Goal: Task Accomplishment & Management: Manage account settings

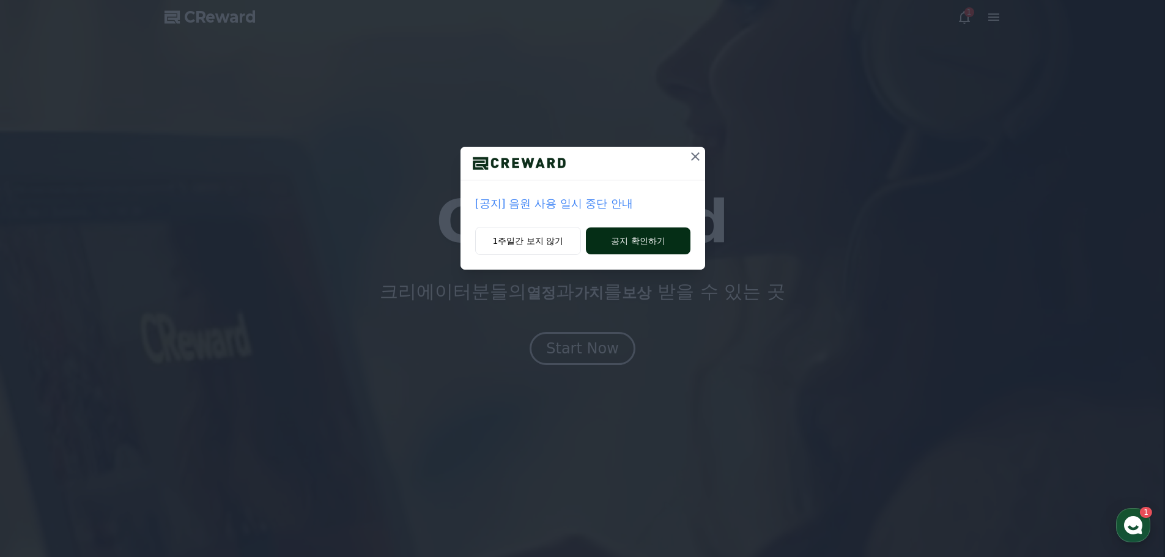
click at [631, 242] on button "공지 확인하기" at bounding box center [638, 241] width 104 height 27
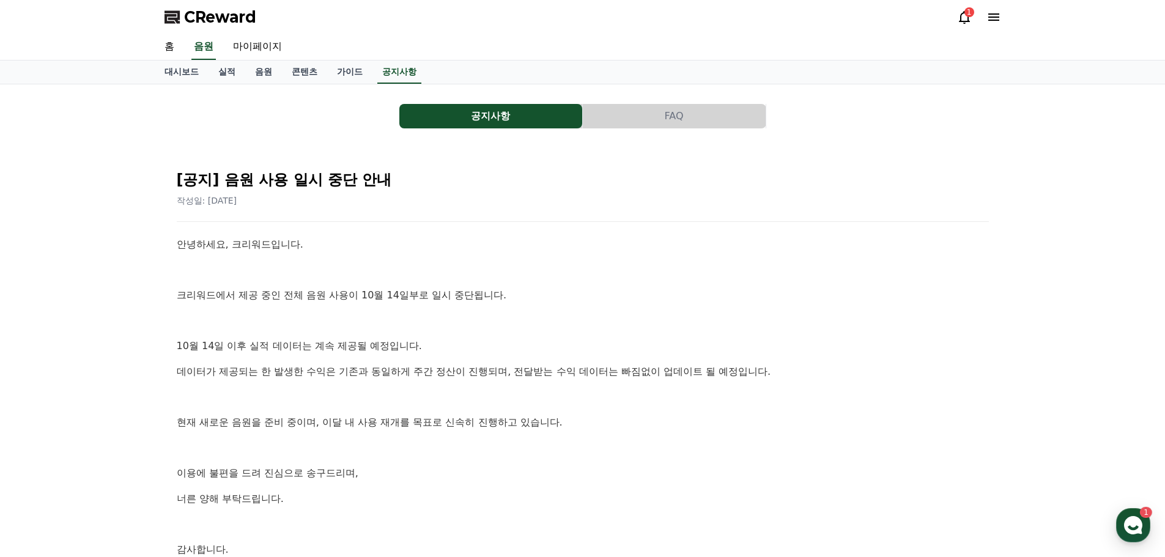
click at [212, 18] on span "CReward" at bounding box center [220, 17] width 72 height 20
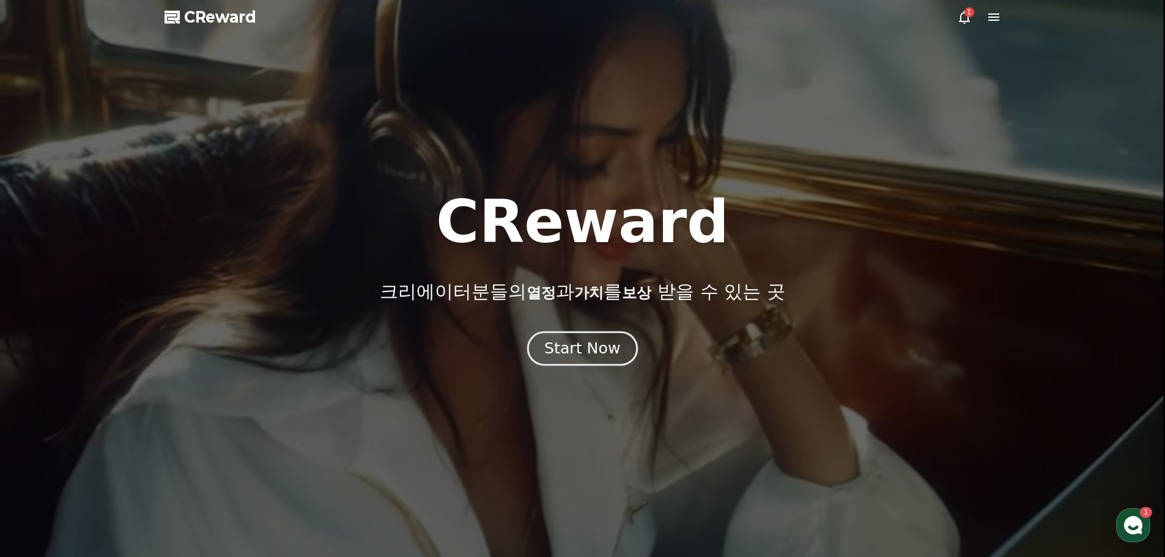
click at [591, 341] on div "Start Now" at bounding box center [582, 348] width 76 height 21
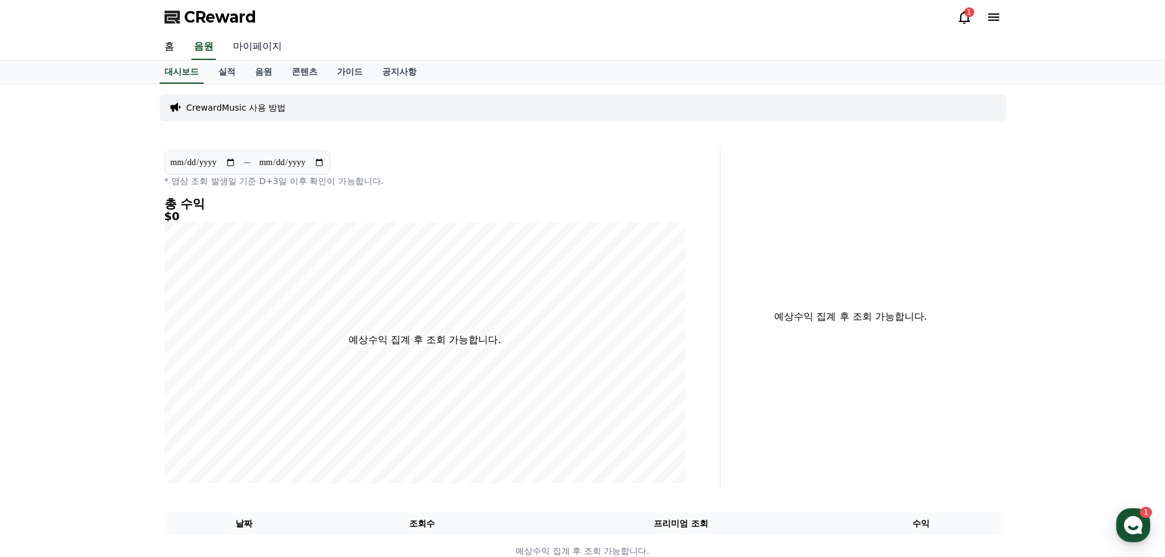
click at [270, 53] on link "마이페이지" at bounding box center [257, 47] width 69 height 26
select select "**********"
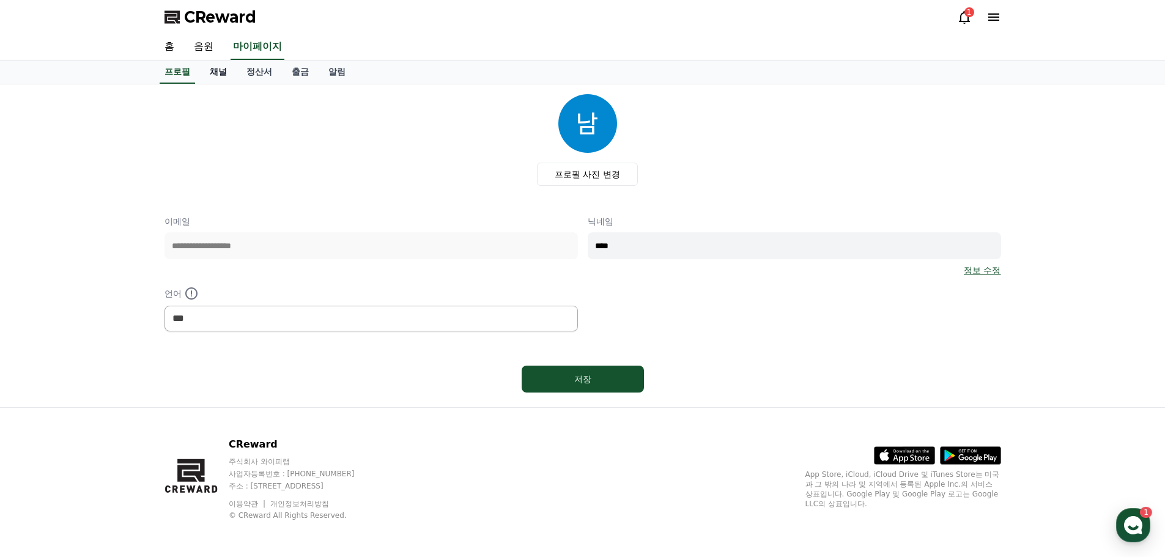
click at [233, 83] on link "채널" at bounding box center [218, 72] width 37 height 23
